Goal: Task Accomplishment & Management: Manage account settings

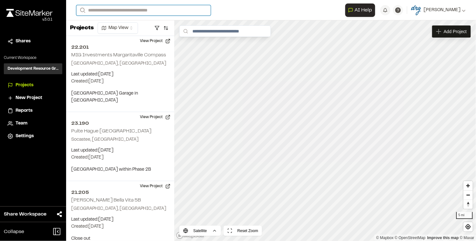
click at [120, 11] on input "Search" at bounding box center [143, 10] width 135 height 11
type input "*****"
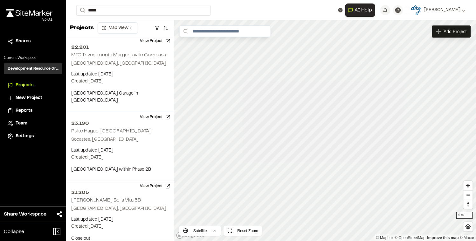
click at [149, 29] on p "[GEOGRAPHIC_DATA] , [GEOGRAPHIC_DATA]" at bounding box center [128, 32] width 94 height 7
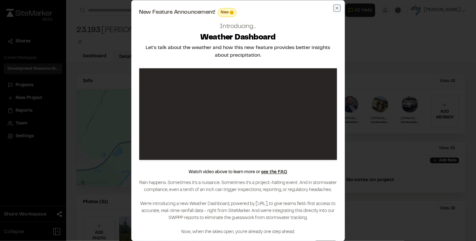
click at [337, 7] on icon "button" at bounding box center [337, 7] width 3 height 3
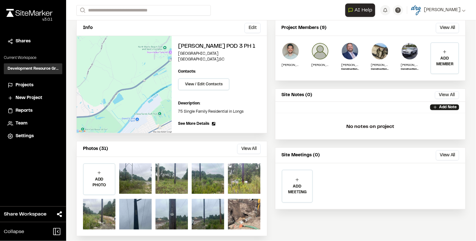
scroll to position [64, 0]
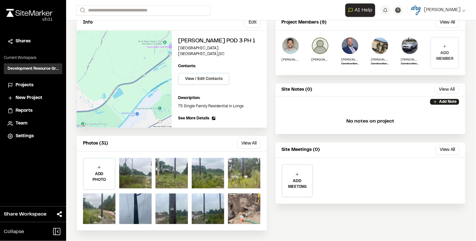
click at [445, 44] on div "ADD MEMBER" at bounding box center [444, 53] width 27 height 31
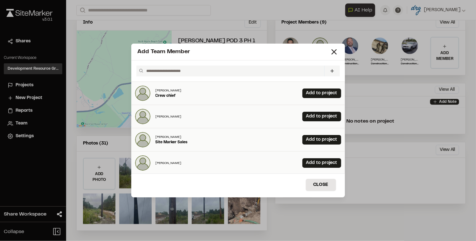
click at [179, 70] on input "text" at bounding box center [233, 71] width 178 height 11
drag, startPoint x: 176, startPoint y: 69, endPoint x: 110, endPoint y: 69, distance: 65.5
click at [110, 69] on div "Add Team Member ******* Invite New Team Member * Required Name Email * Password…" at bounding box center [238, 120] width 476 height 241
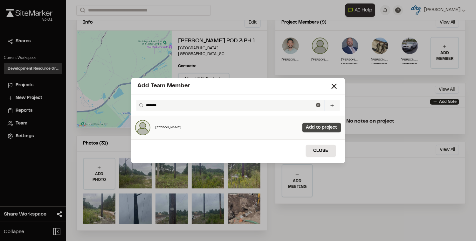
type input "*******"
click at [312, 128] on link "Add to project" at bounding box center [322, 128] width 39 height 10
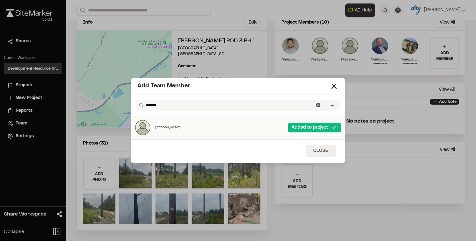
click at [321, 146] on button "Close" at bounding box center [321, 151] width 30 height 12
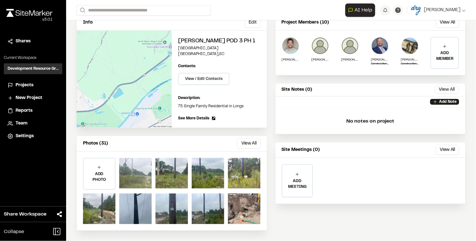
click at [134, 172] on div at bounding box center [135, 173] width 32 height 31
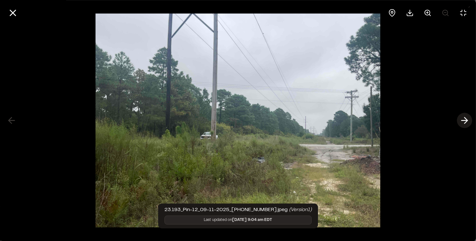
click at [467, 121] on line at bounding box center [465, 121] width 6 height 0
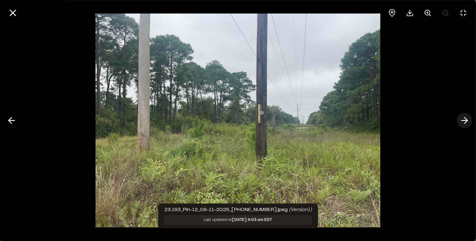
click at [467, 121] on line at bounding box center [465, 121] width 6 height 0
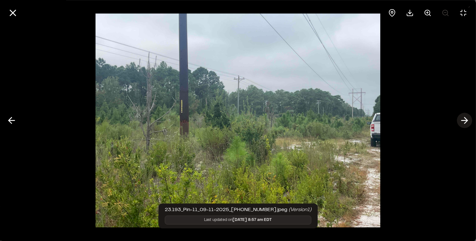
click at [467, 121] on line at bounding box center [465, 121] width 6 height 0
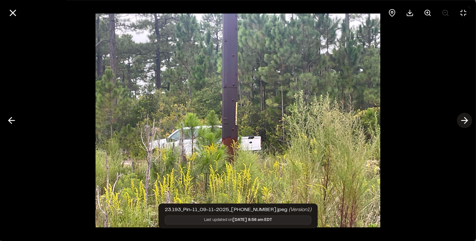
click at [467, 121] on line at bounding box center [465, 121] width 6 height 0
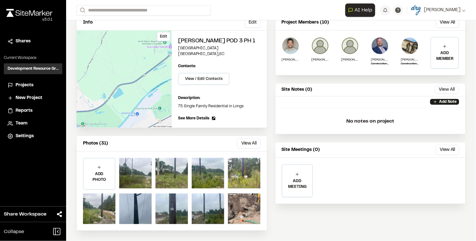
click at [131, 75] on div "Edit" at bounding box center [124, 79] width 95 height 97
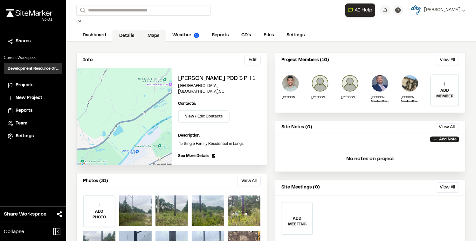
click at [152, 36] on link "Maps" at bounding box center [153, 36] width 25 height 12
